Goal: Information Seeking & Learning: Learn about a topic

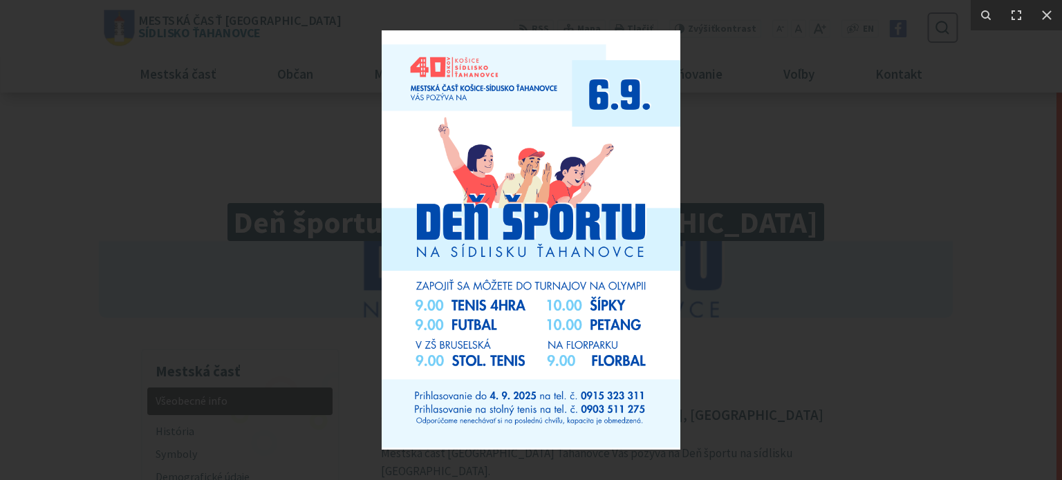
scroll to position [829, 0]
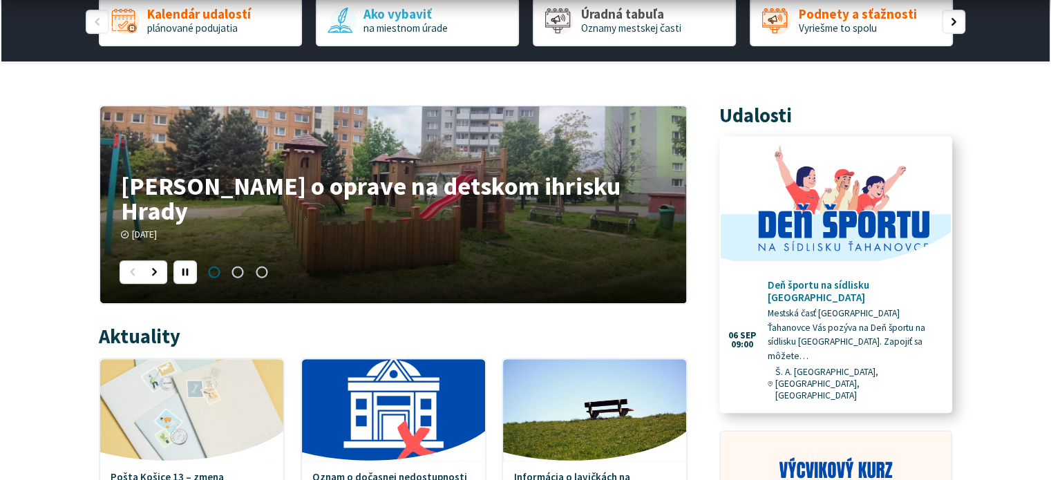
scroll to position [415, 0]
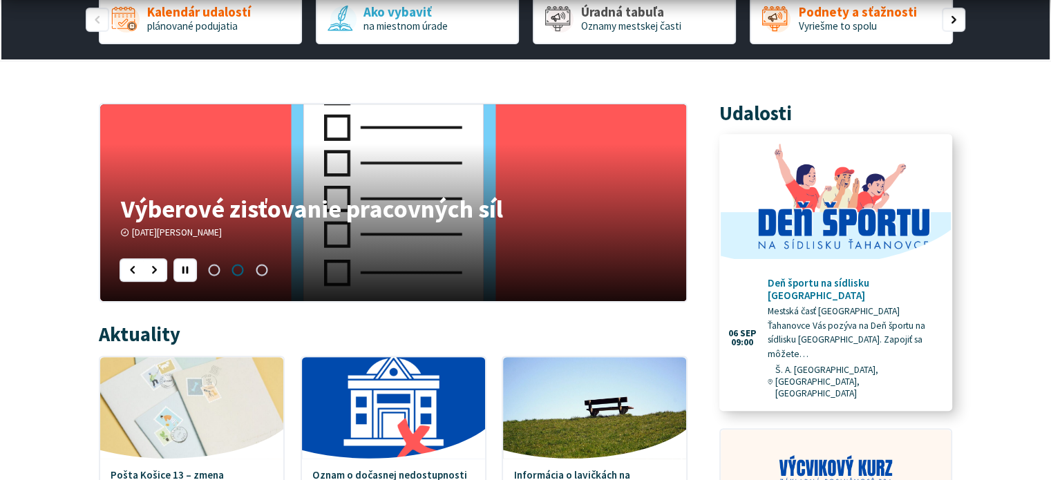
click at [812, 223] on img at bounding box center [836, 201] width 265 height 151
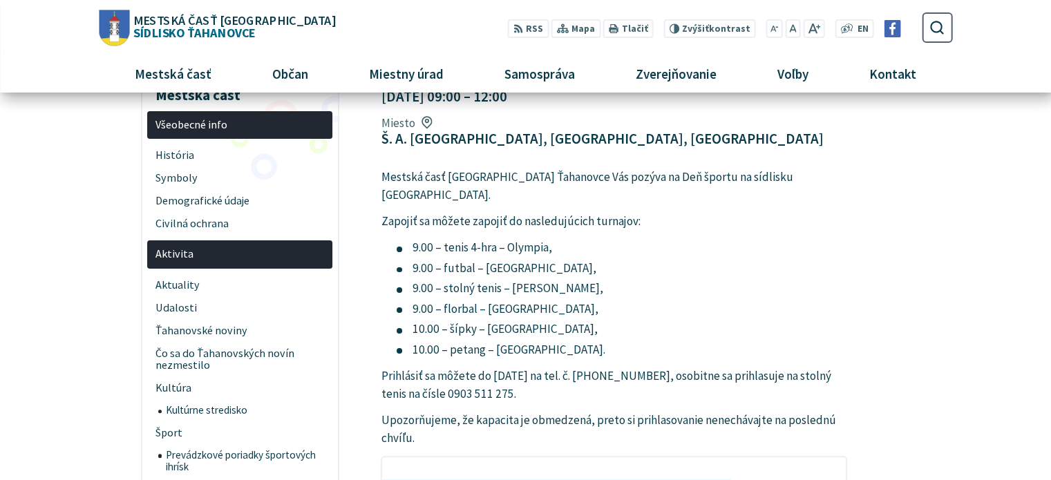
scroll to position [207, 0]
